Goal: Information Seeking & Learning: Learn about a topic

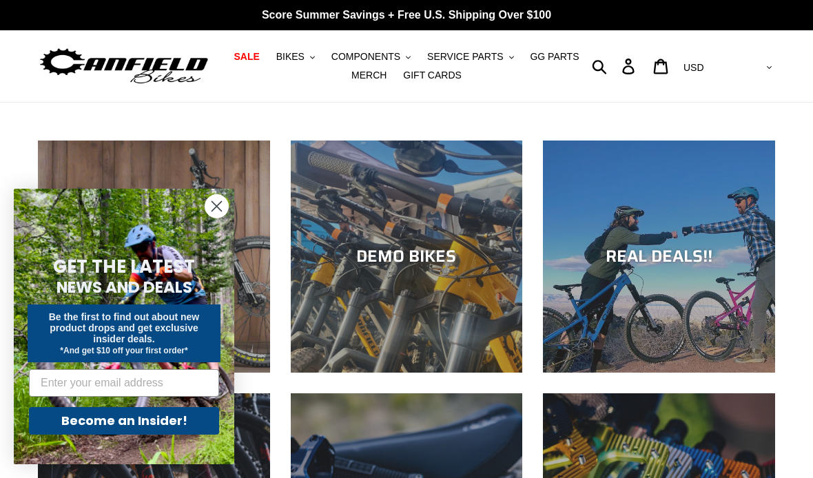
click at [305, 55] on span "BIKES" at bounding box center [290, 57] width 28 height 12
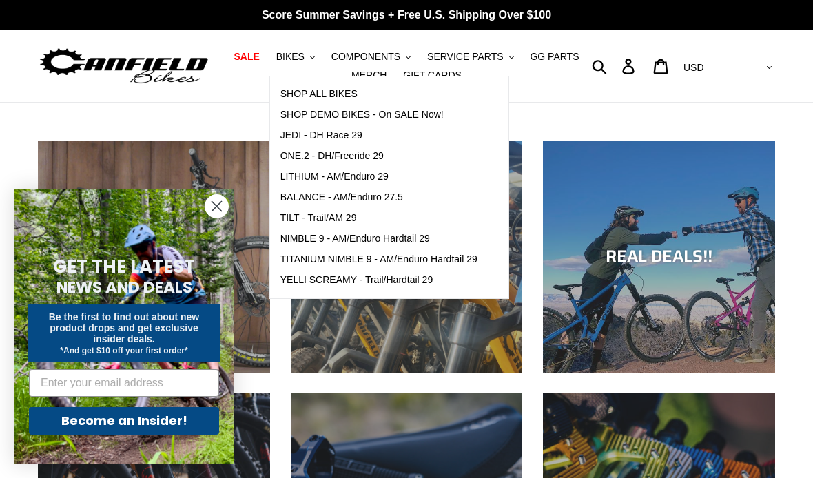
click at [349, 221] on span "TILT - Trail/AM 29" at bounding box center [318, 218] width 76 height 12
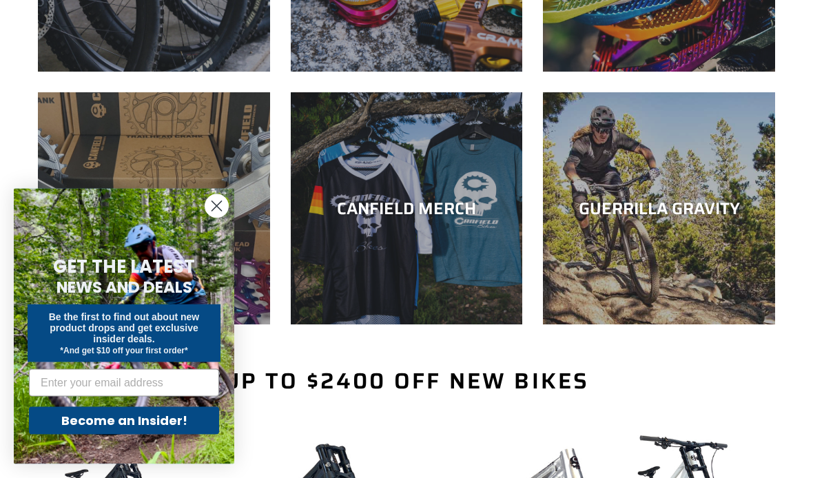
click at [219, 212] on icon "Close dialog" at bounding box center [217, 207] width 10 height 10
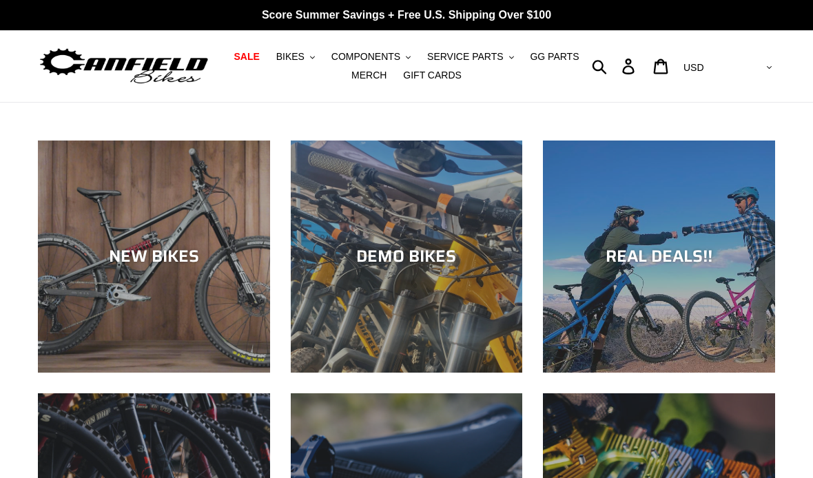
click at [143, 373] on div "NEW BIKES" at bounding box center [154, 373] width 232 height 0
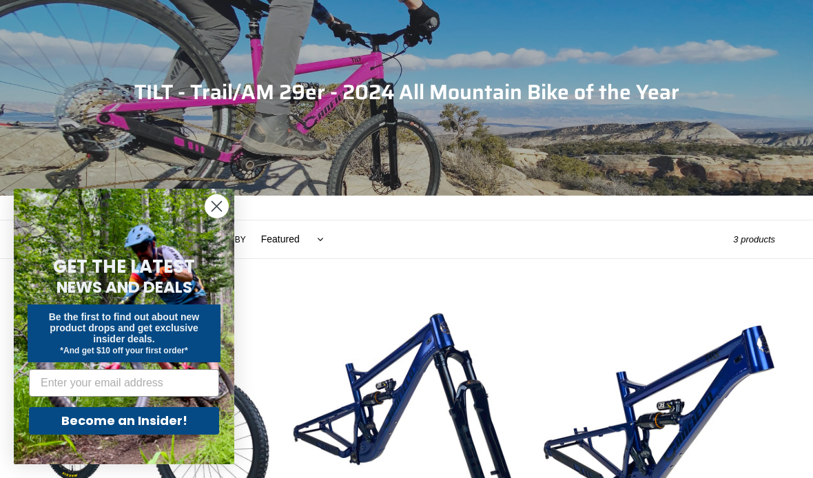
click at [221, 218] on circle "Close dialog" at bounding box center [216, 206] width 23 height 23
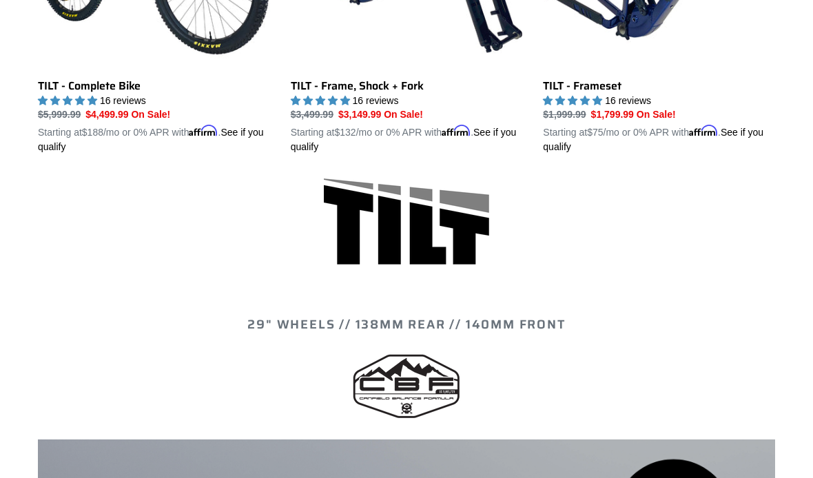
scroll to position [482, 0]
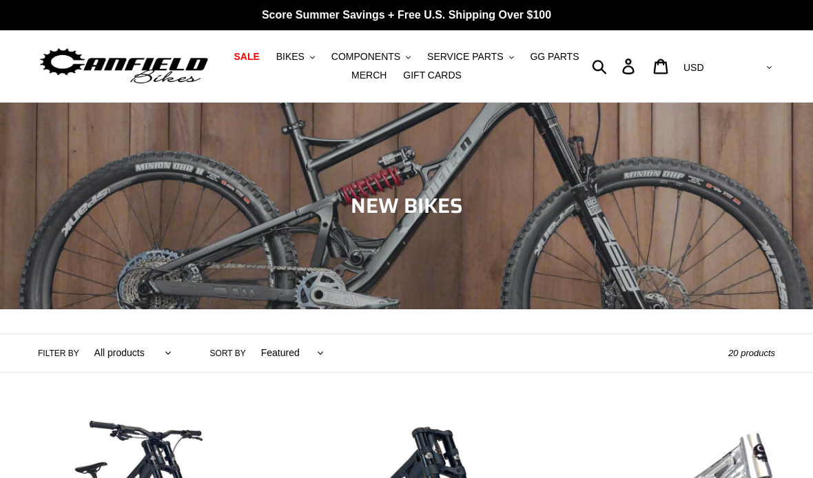
click at [294, 54] on span "BIKES" at bounding box center [290, 57] width 28 height 12
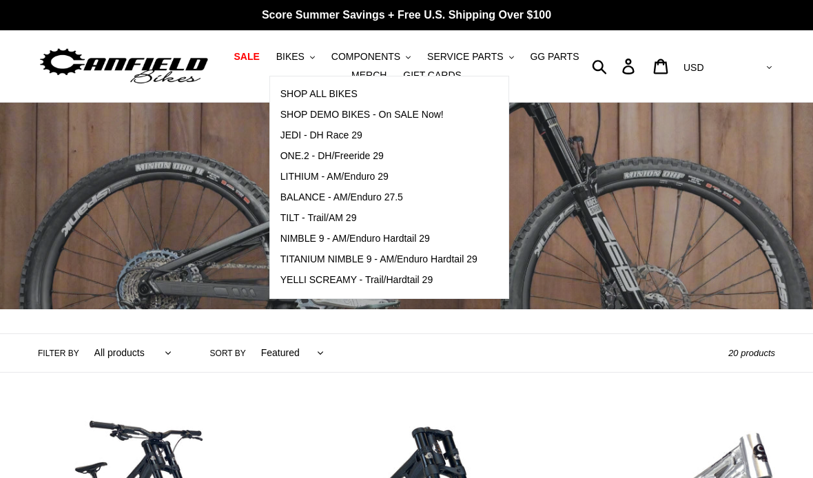
click at [375, 181] on span "LITHIUM - AM/Enduro 29" at bounding box center [334, 177] width 108 height 12
